Goal: Find specific page/section: Find specific page/section

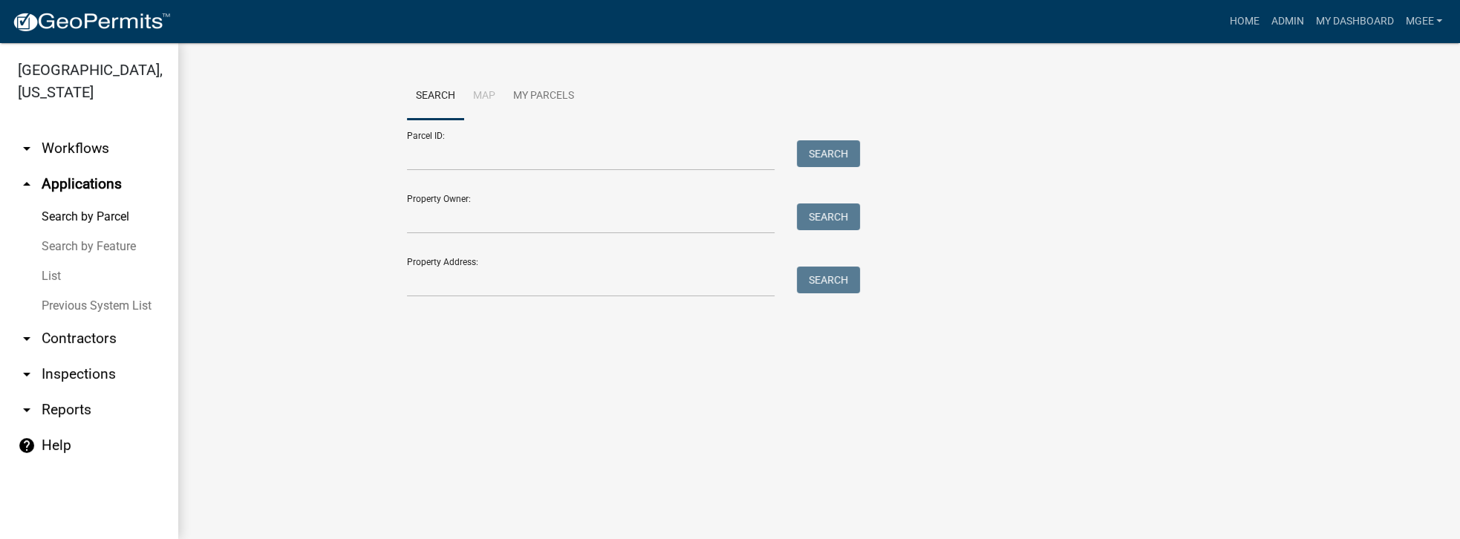
click at [64, 321] on link "arrow_drop_down Contractors" at bounding box center [89, 339] width 178 height 36
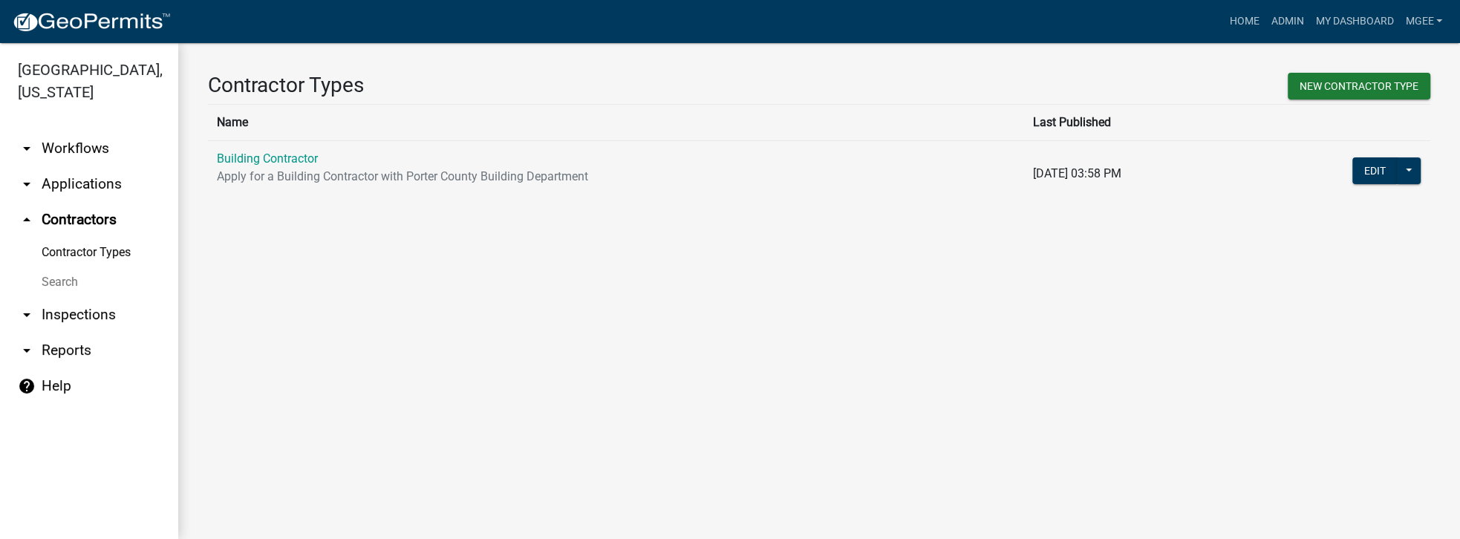
click at [76, 300] on link "arrow_drop_down Inspections" at bounding box center [89, 315] width 178 height 36
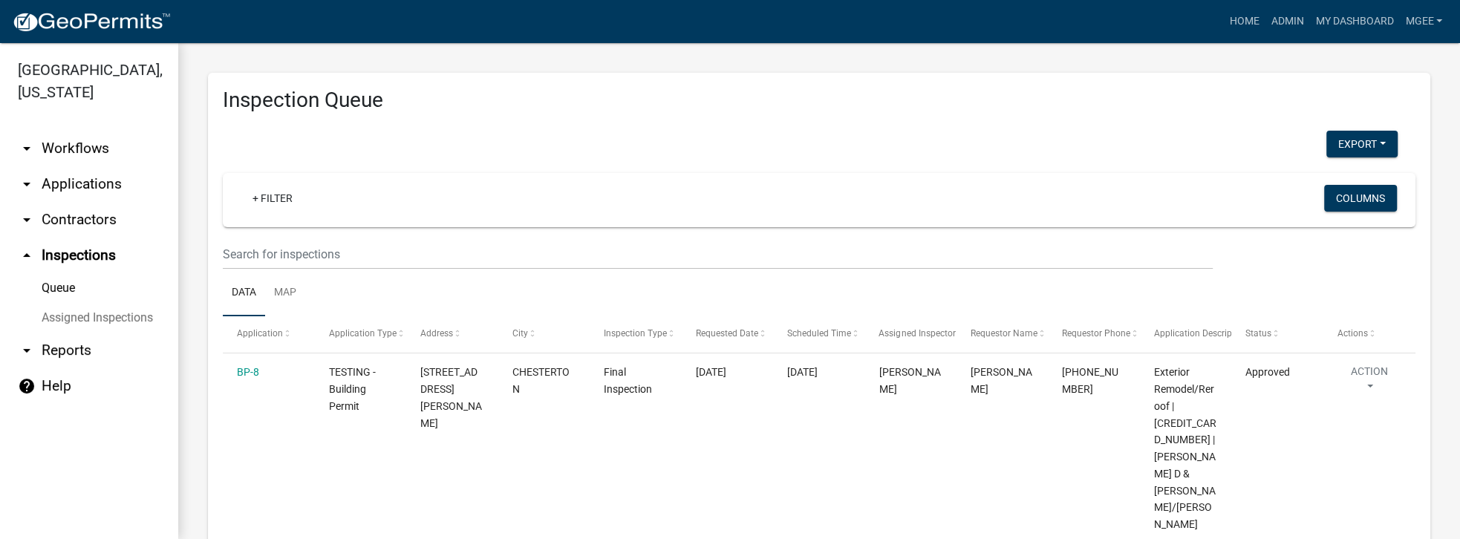
click at [81, 202] on link "arrow_drop_down Contractors" at bounding box center [89, 220] width 178 height 36
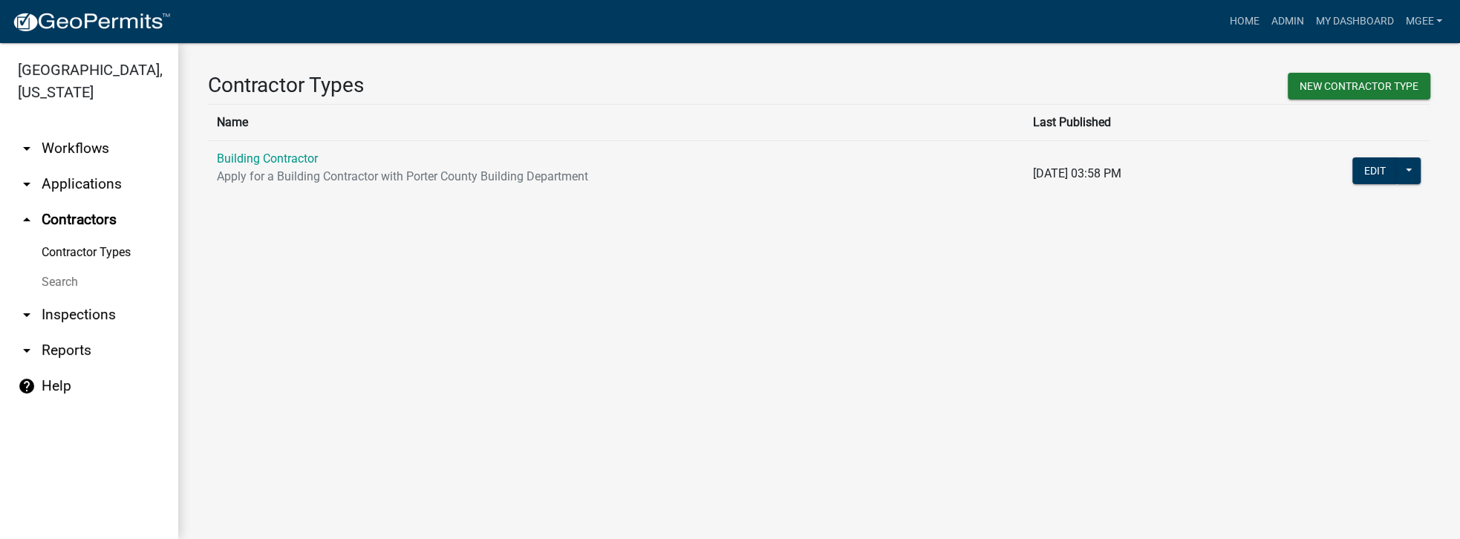
drag, startPoint x: 55, startPoint y: 261, endPoint x: 116, endPoint y: 253, distance: 61.6
click at [56, 267] on link "Search" at bounding box center [89, 282] width 178 height 30
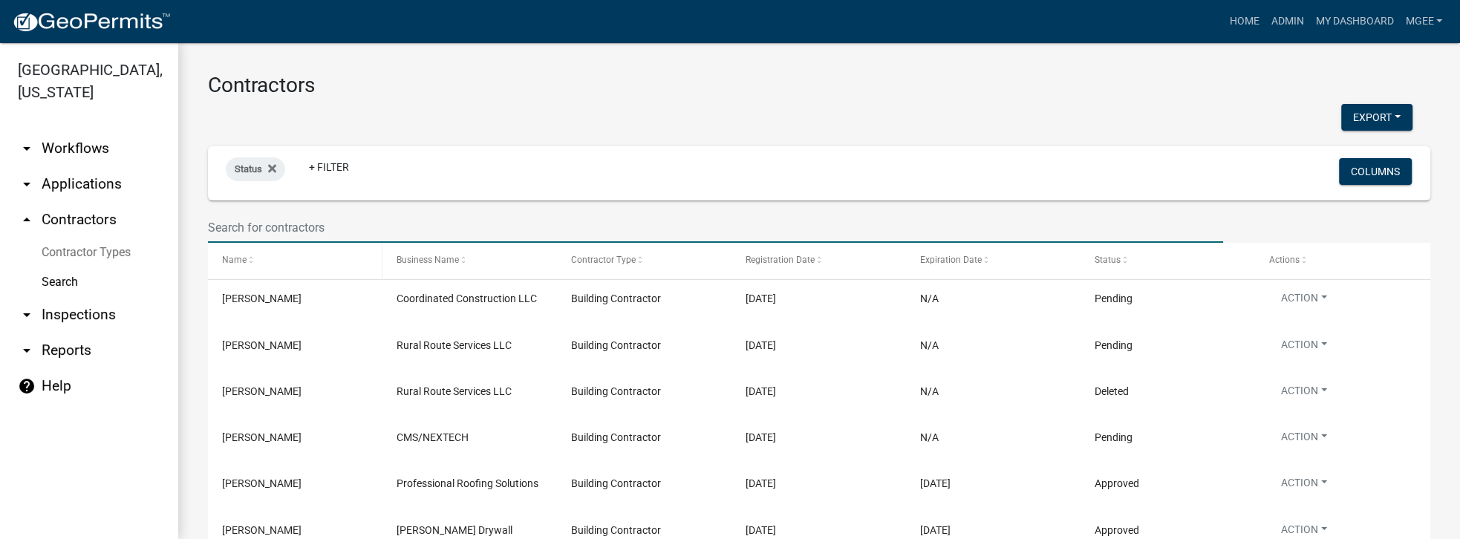
drag, startPoint x: 242, startPoint y: 234, endPoint x: 280, endPoint y: 243, distance: 38.9
click at [242, 234] on input "text" at bounding box center [715, 227] width 1015 height 30
